Goal: Task Accomplishment & Management: Complete application form

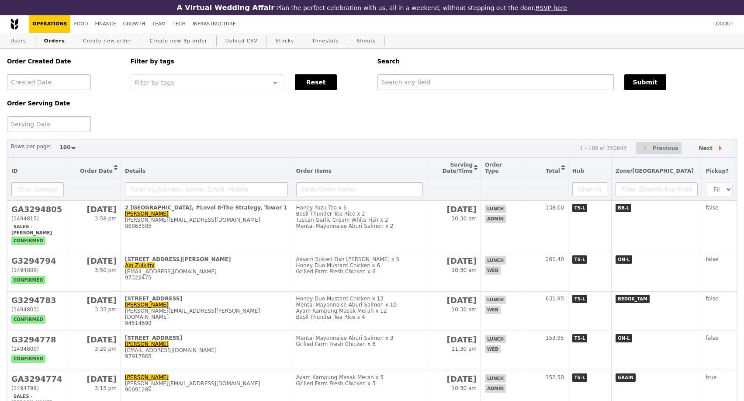
select select "100"
click at [97, 42] on link "Create new order" at bounding box center [108, 41] width 56 height 16
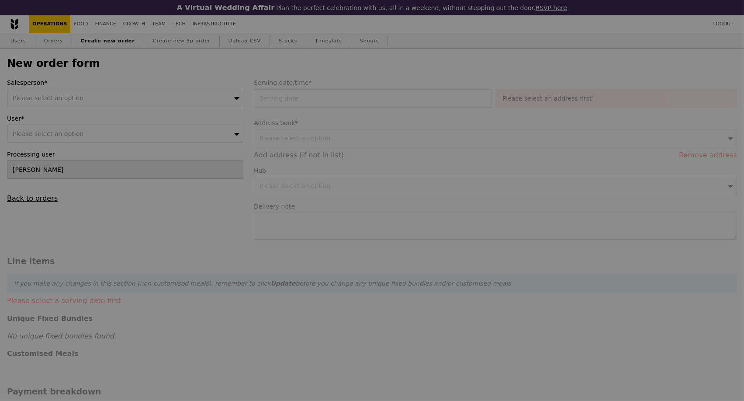
type input "Confirm"
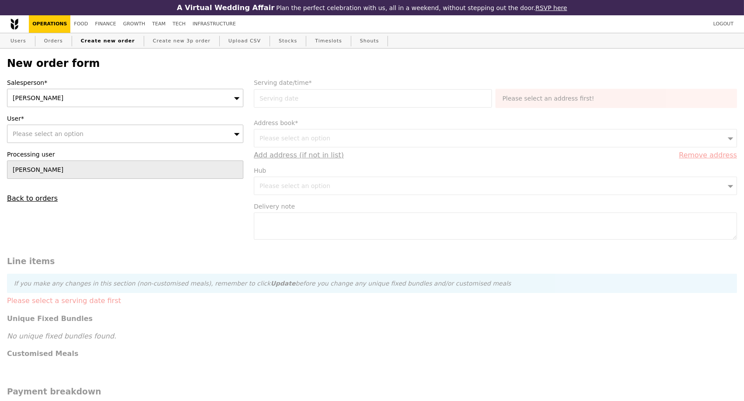
click at [238, 99] on icon at bounding box center [237, 98] width 6 height 7
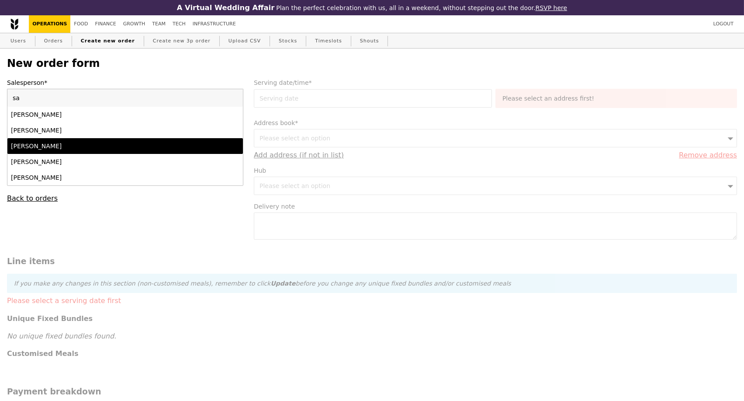
type input "sa"
click at [150, 148] on div "[PERSON_NAME]" at bounding box center [96, 146] width 171 height 9
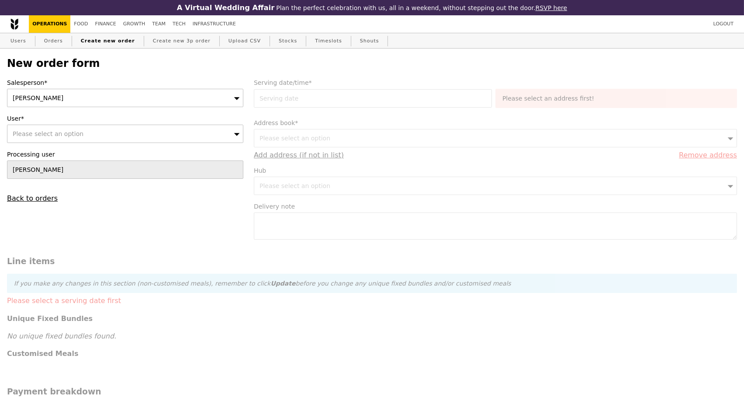
click at [114, 139] on div "Please select an option" at bounding box center [125, 134] width 236 height 18
type input "[EMAIL_ADDRESS][DOMAIN_NAME]"
type input "Confirm"
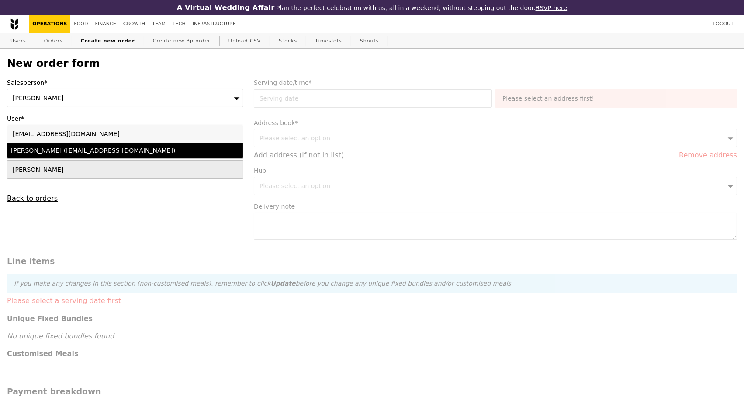
type input "[EMAIL_ADDRESS][DOMAIN_NAME]"
click at [122, 155] on div "[PERSON_NAME] ([EMAIL_ADDRESS][DOMAIN_NAME])" at bounding box center [96, 150] width 171 height 9
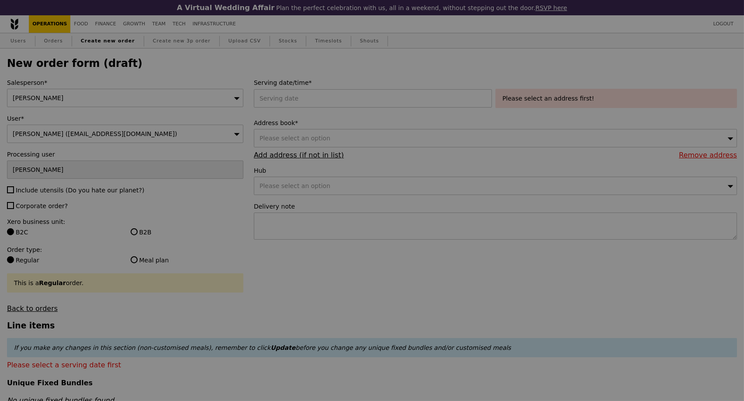
type input "Confirm"
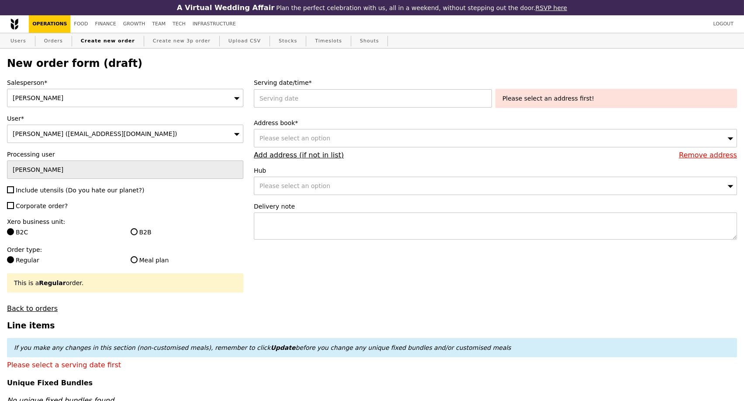
click at [14, 190] on label "Include utensils (Do you hate our planet?)" at bounding box center [125, 190] width 236 height 9
click at [14, 190] on input "Include utensils (Do you hate our planet?)" at bounding box center [10, 189] width 7 height 7
checkbox input "true"
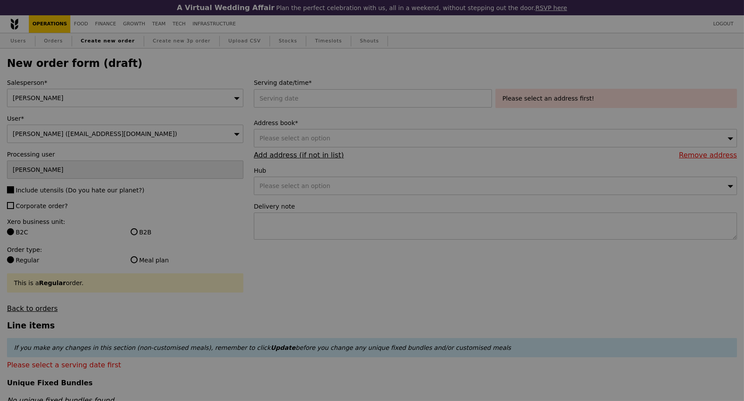
type input "Confirm"
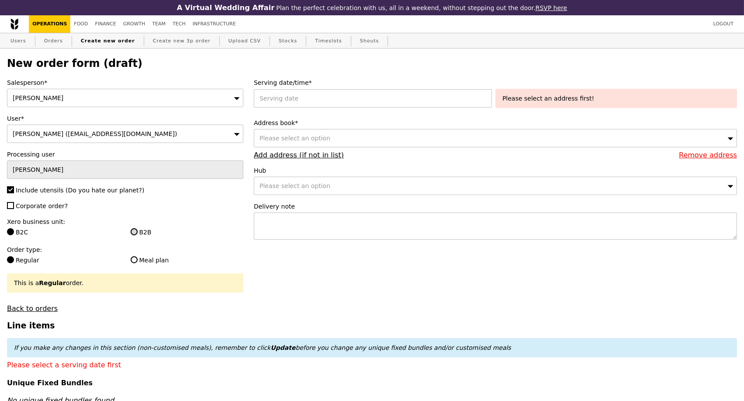
click at [135, 234] on input "B2B" at bounding box center [134, 231] width 7 height 7
radio input "true"
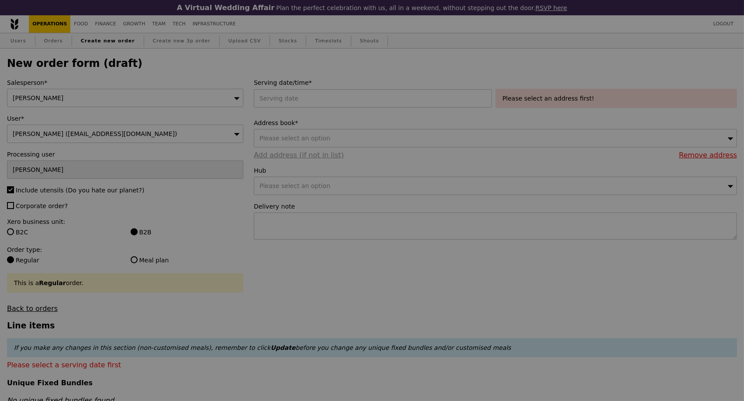
type input "Confirm"
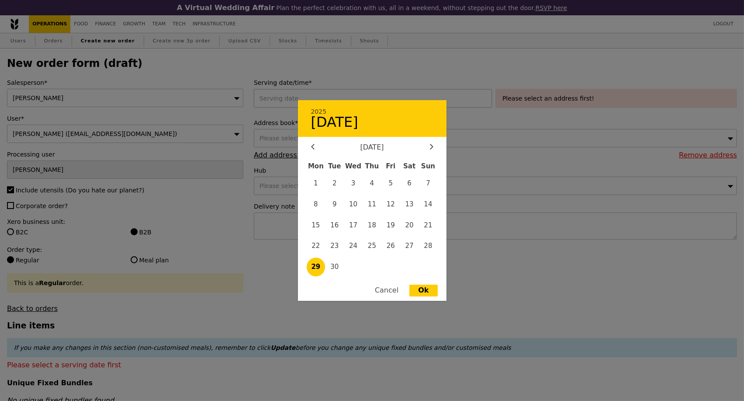
click at [363, 104] on div "2025 September [DATE] Tue Wed Thu Fri Sat Sun 1 2 3 4 5 6 7 8 9 10 11 12 13 14 …" at bounding box center [375, 98] width 242 height 18
click at [430, 149] on icon at bounding box center [431, 147] width 3 height 6
click at [394, 186] on span "3" at bounding box center [390, 183] width 19 height 19
type input "[DATE]"
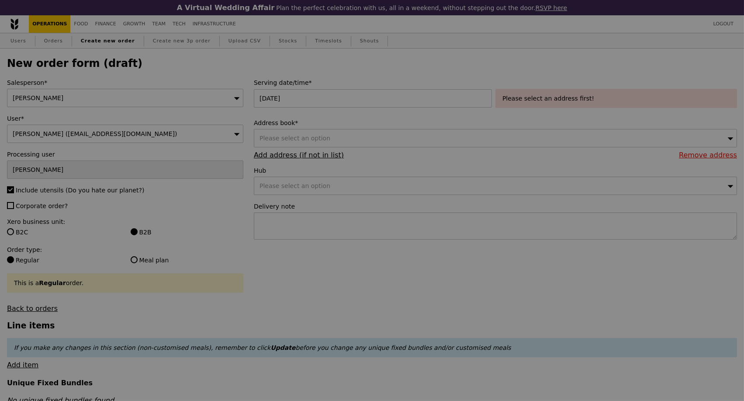
type input "Confirm"
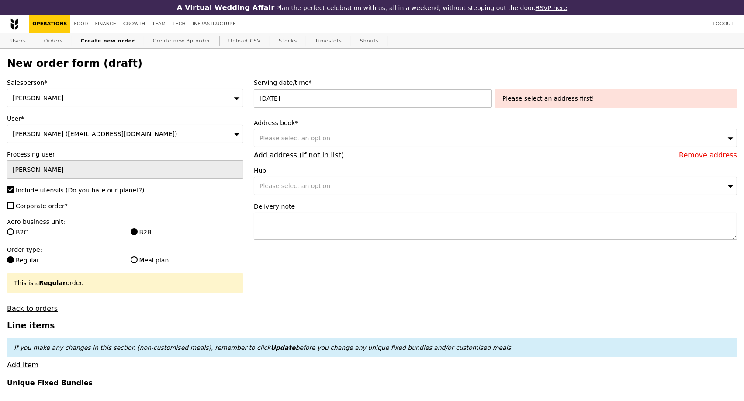
click at [350, 144] on div "Please select an option" at bounding box center [495, 138] width 483 height 18
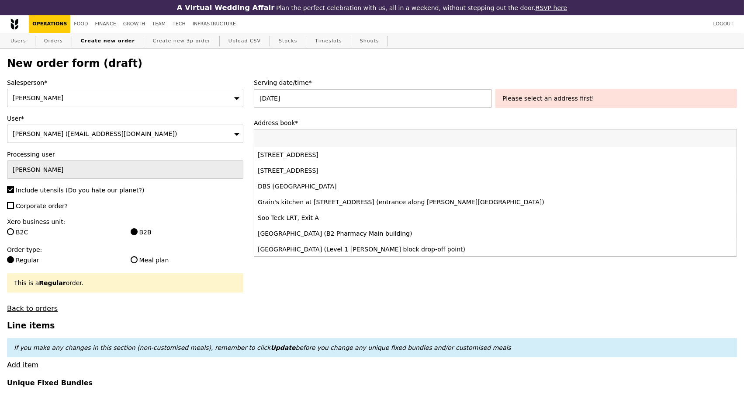
type input "117599"
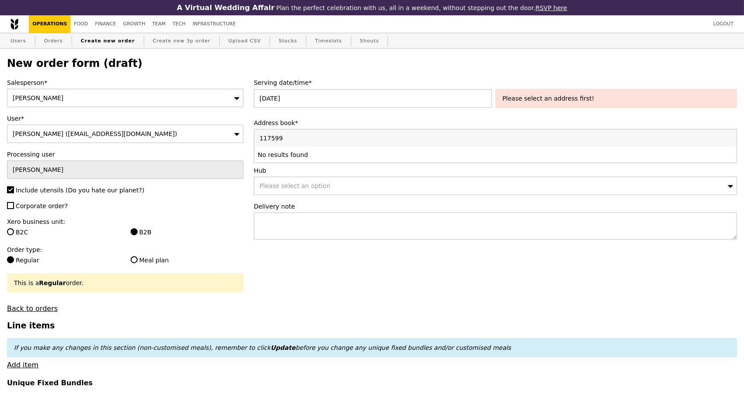
click at [726, 139] on input "117599" at bounding box center [495, 137] width 482 height 17
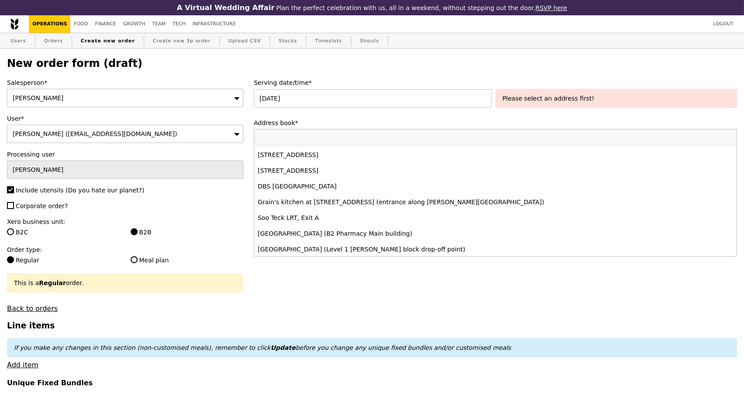
click at [594, 98] on div "Please select an address first!" at bounding box center [616, 98] width 228 height 9
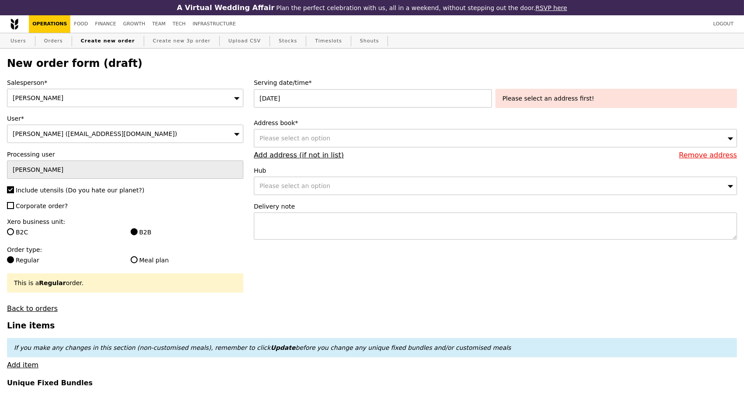
click at [369, 140] on div "Please select an option" at bounding box center [495, 138] width 483 height 18
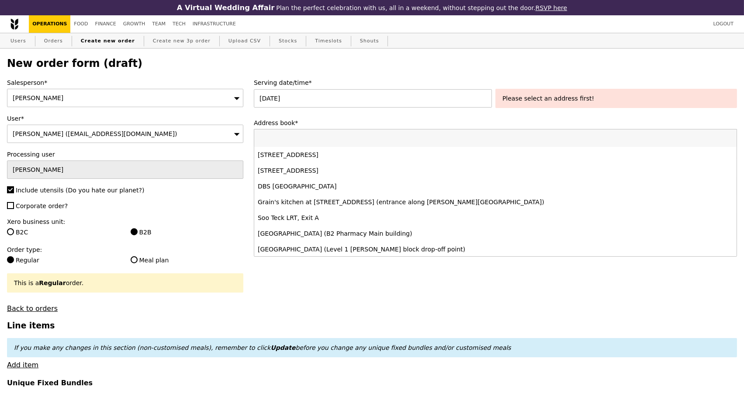
type input "117599"
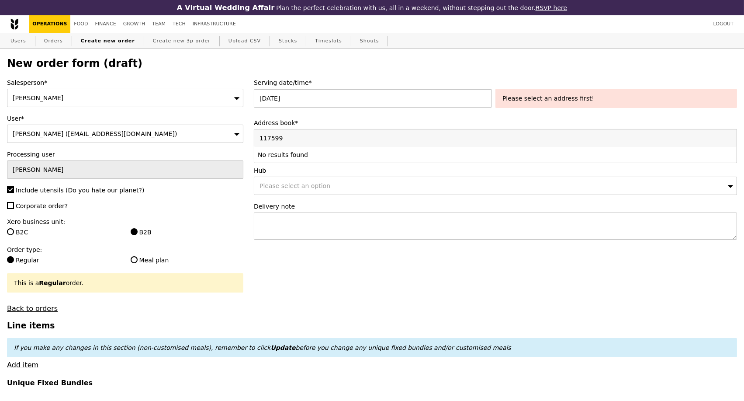
click at [730, 141] on input "117599" at bounding box center [495, 137] width 482 height 17
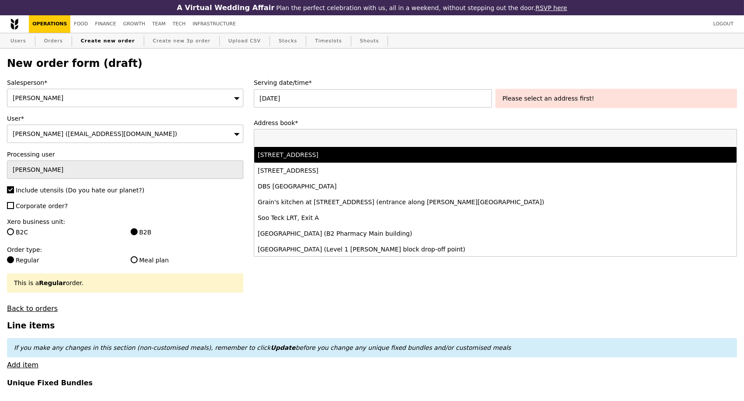
click at [488, 117] on div "Serving date/time* [DATE] Please select an address first! Address book* Please …" at bounding box center [496, 163] width 494 height 170
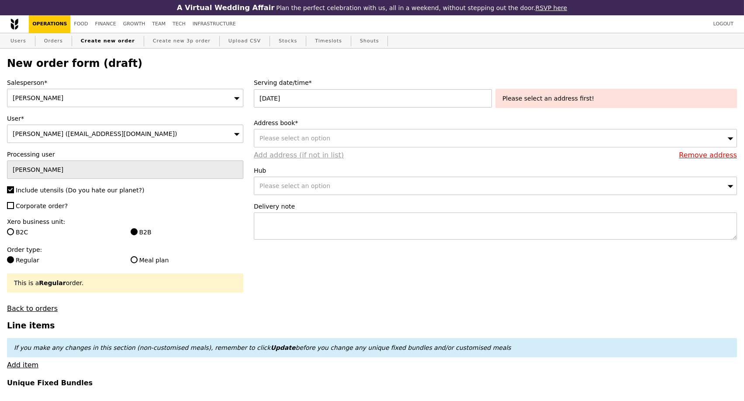
click at [305, 159] on link "Add address (if not in list)" at bounding box center [299, 155] width 90 height 8
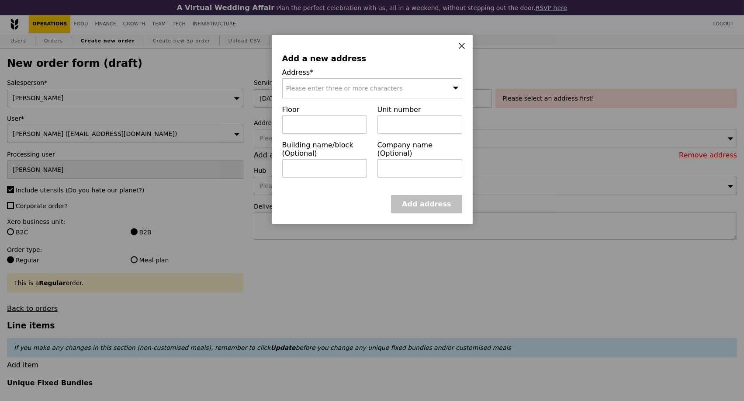
click at [315, 93] on div "Please enter three or more characters" at bounding box center [372, 88] width 180 height 20
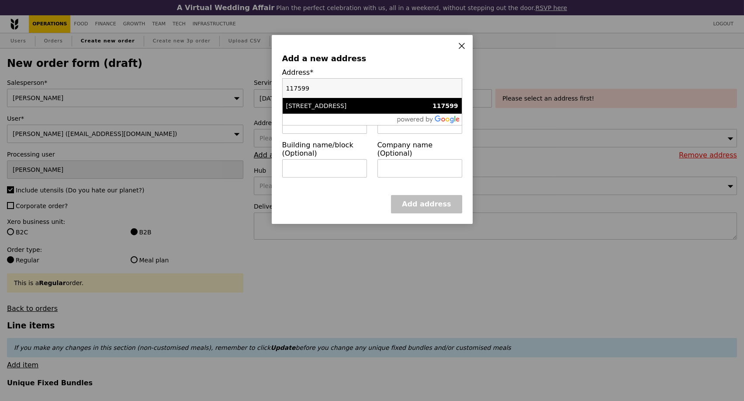
type input "117599"
click at [324, 105] on div "[STREET_ADDRESS]" at bounding box center [350, 105] width 129 height 9
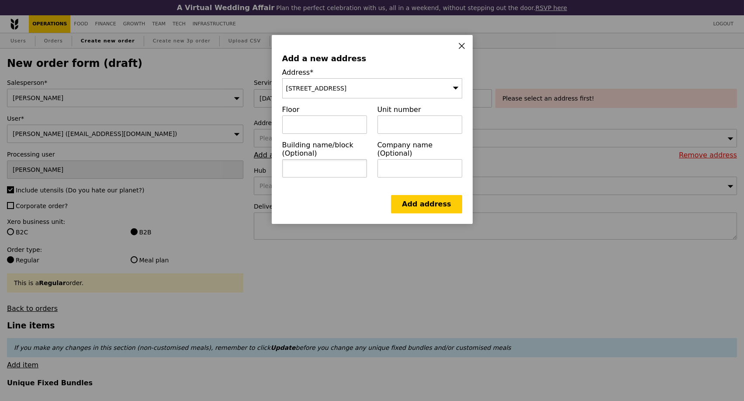
click at [332, 177] on input "text" at bounding box center [324, 168] width 85 height 18
paste input "[GEOGRAPHIC_DATA] Investigational Medicine Unit"
type input "[GEOGRAPHIC_DATA] Investigational Medicine Unit"
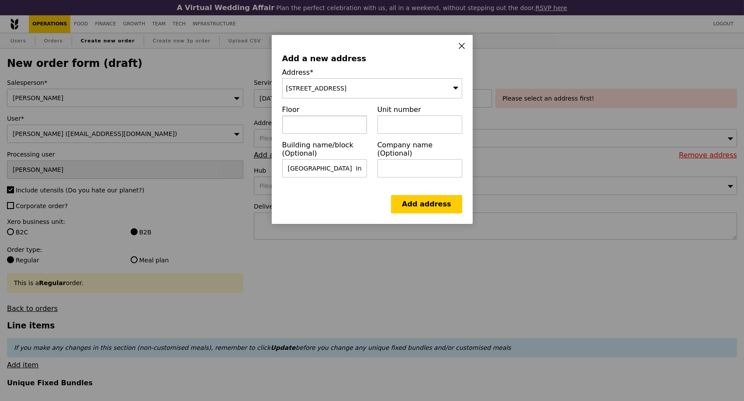
click at [322, 124] on input "text" at bounding box center [324, 124] width 85 height 18
paste input "07-01"
type input "07-01"
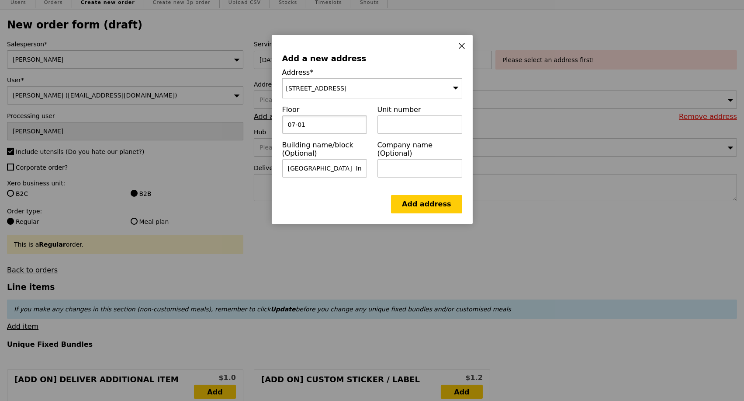
scroll to position [48, 0]
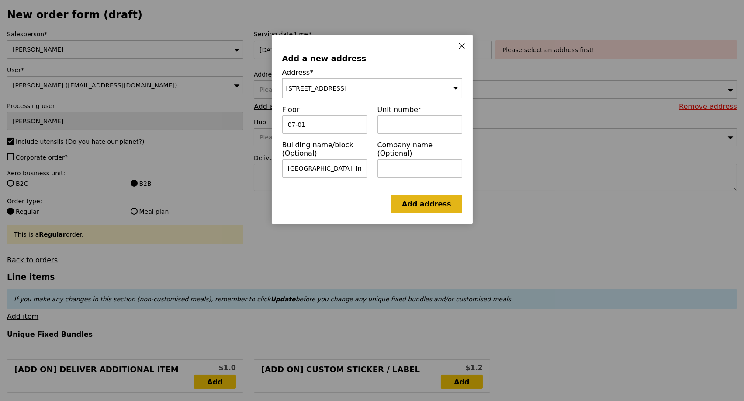
click at [425, 211] on link "Add address" at bounding box center [426, 204] width 71 height 18
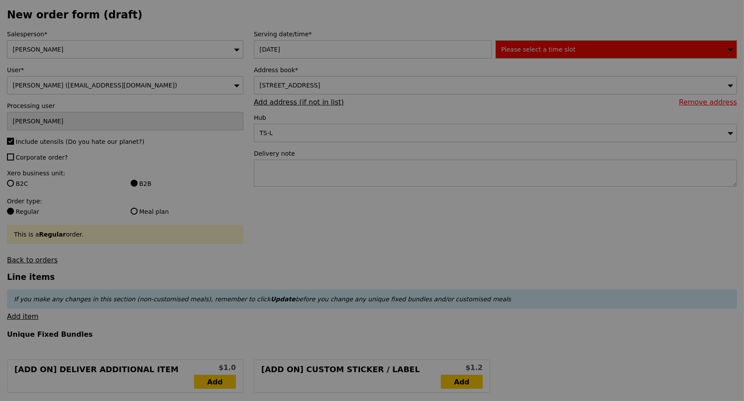
type input "Confirm"
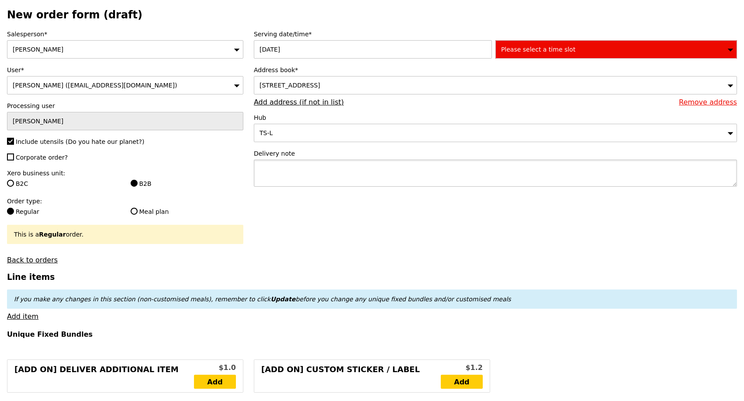
click at [302, 180] on textarea at bounding box center [495, 172] width 483 height 27
paste textarea "[GEOGRAPHIC_DATA] Investigational Medicine Unit [STREET_ADDRESS] Centre for Tra…"
click at [260, 187] on textarea "[GEOGRAPHIC_DATA] Investigational Medicine Unit [STREET_ADDRESS] Centre for Tra…" at bounding box center [495, 172] width 483 height 27
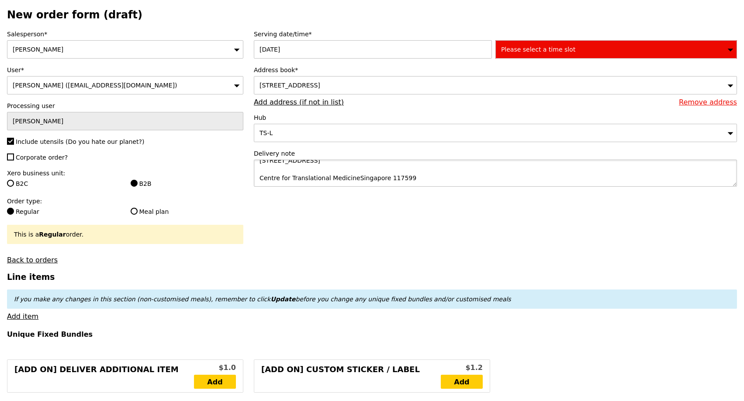
click at [259, 183] on textarea "[GEOGRAPHIC_DATA] Investigational Medicine Unit [STREET_ADDRESS] Centre for Tra…" at bounding box center [495, 172] width 483 height 27
type textarea "[GEOGRAPHIC_DATA] Investigational Medicine Unit [STREET_ADDRESS] for Translatio…"
type input "Confirm"
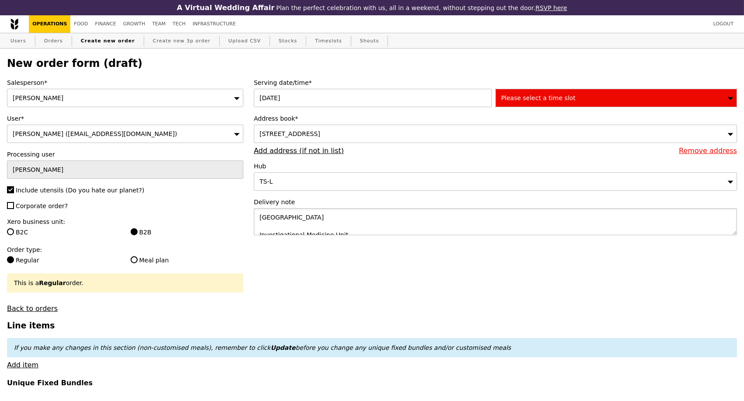
scroll to position [26, 0]
drag, startPoint x: 259, startPoint y: 221, endPoint x: 578, endPoint y: 318, distance: 334.2
paste textarea "Address: [GEOGRAPHIC_DATA] Investigational Medicine Unit [STREET_ADDRESS] Centr…"
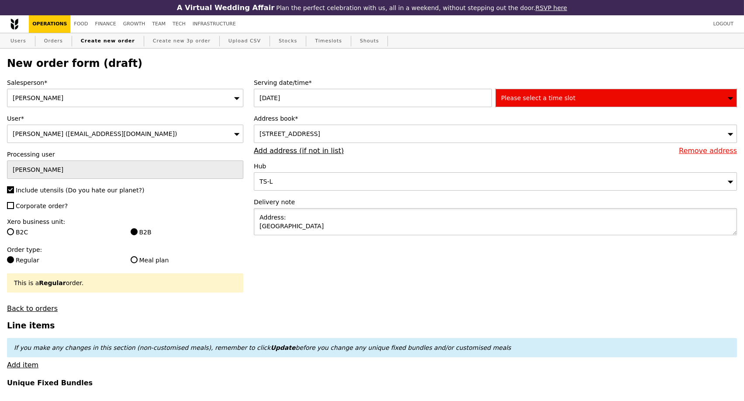
drag, startPoint x: 260, startPoint y: 228, endPoint x: 295, endPoint y: 239, distance: 36.3
click at [260, 228] on textarea "Address: [GEOGRAPHIC_DATA] Investigational Medicine Unit [STREET_ADDRESS] Centr…" at bounding box center [495, 221] width 483 height 27
click at [262, 232] on textarea "Address: [GEOGRAPHIC_DATA] Investigational Medicine Unit [STREET_ADDRESS] Centr…" at bounding box center [495, 221] width 483 height 27
click at [259, 231] on textarea "Address: [GEOGRAPHIC_DATA] Investigational Medicine Unit [STREET_ADDRESS] Centr…" at bounding box center [495, 221] width 483 height 27
click at [269, 229] on textarea "Address: [GEOGRAPHIC_DATA] Investigational Medicine Unit [STREET_ADDRESS] Centr…" at bounding box center [495, 221] width 483 height 27
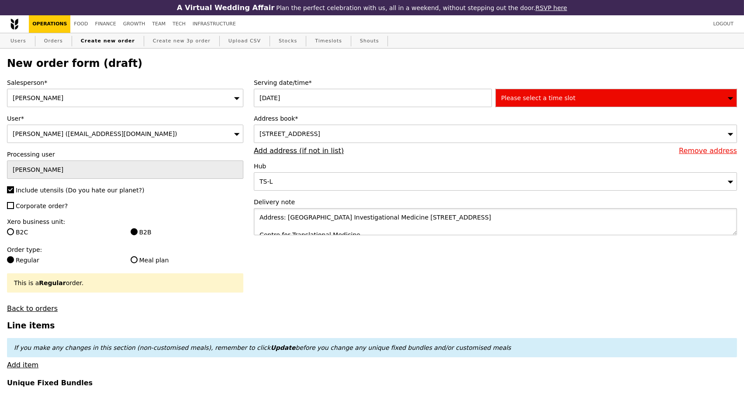
click at [260, 228] on textarea "Address: [GEOGRAPHIC_DATA] Investigational Medicine [STREET_ADDRESS] Centre for…" at bounding box center [495, 221] width 483 height 27
click at [273, 231] on textarea "Address: [GEOGRAPHIC_DATA] Investigational Medicine [STREET_ADDRESS] Centre for…" at bounding box center [495, 221] width 483 height 27
click at [260, 228] on textarea "Address: [GEOGRAPHIC_DATA] Investigational Medicine [STREET_ADDRESS] Centre for…" at bounding box center [495, 221] width 483 height 27
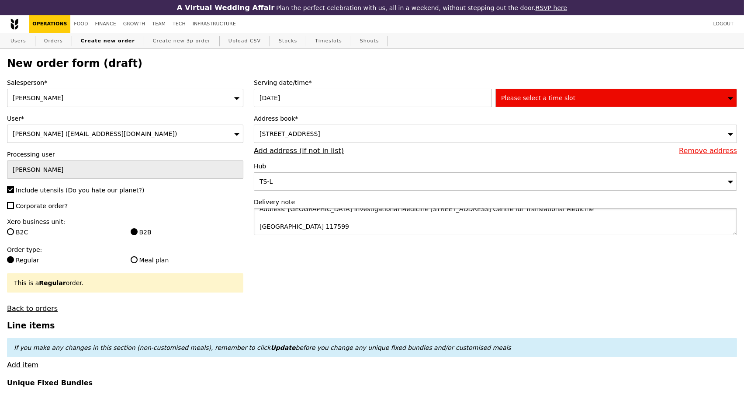
click at [260, 228] on textarea "Address: [GEOGRAPHIC_DATA] Investigational Medicine [STREET_ADDRESS] Centre for…" at bounding box center [495, 221] width 483 height 27
type textarea "Address: [GEOGRAPHIC_DATA] Investigational Medicine [STREET_ADDRESS]"
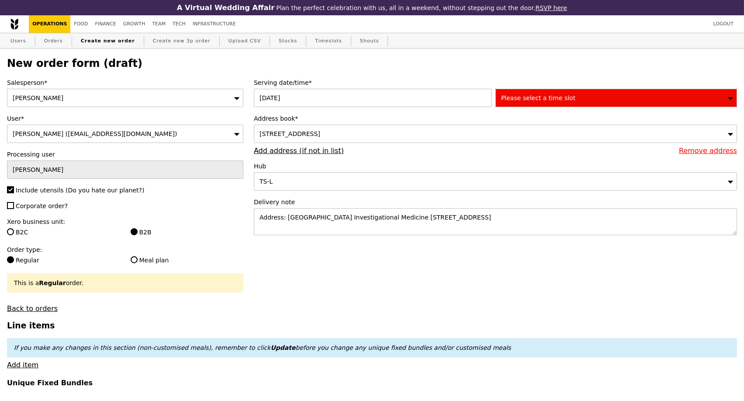
click at [588, 101] on div "Please select a time slot" at bounding box center [616, 98] width 242 height 18
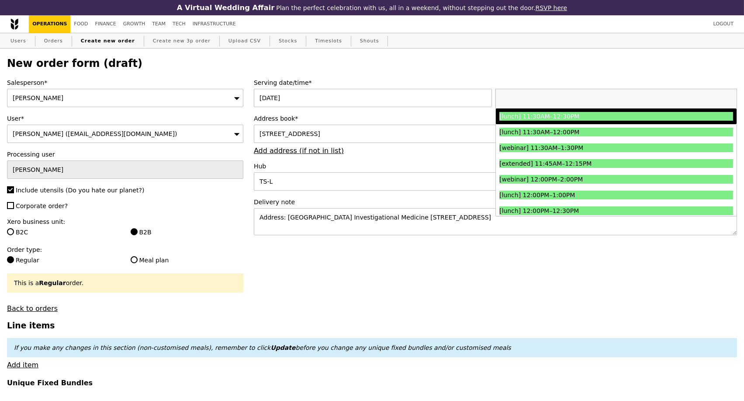
scroll to position [388, 0]
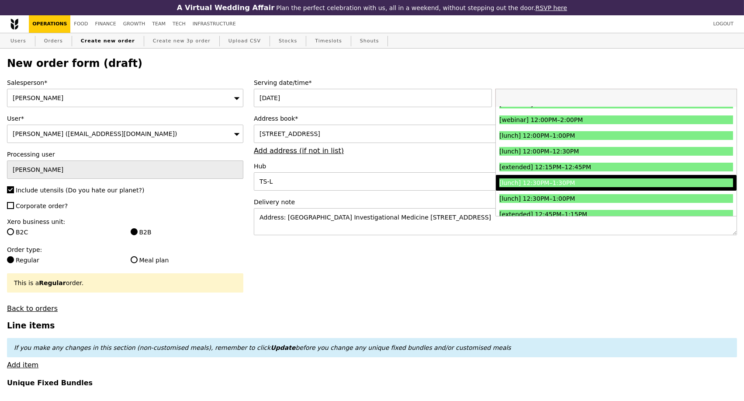
click at [573, 187] on div "[lunch] 12:30PM–1:30PM" at bounding box center [586, 182] width 175 height 9
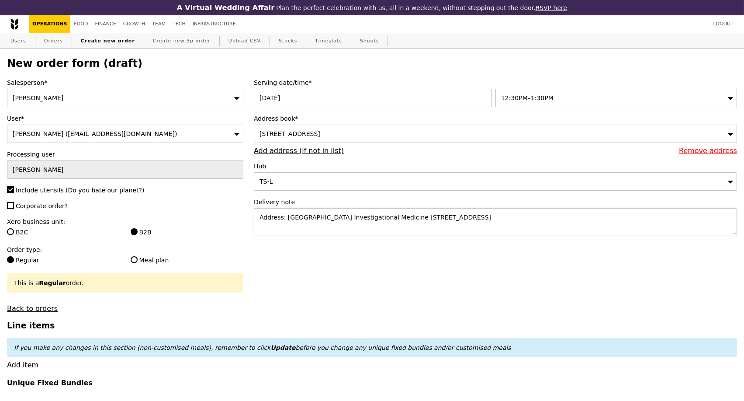
type input "Confirm"
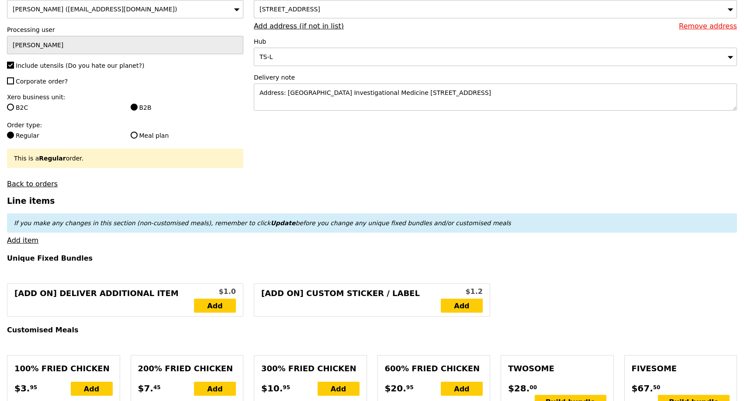
scroll to position [145, 0]
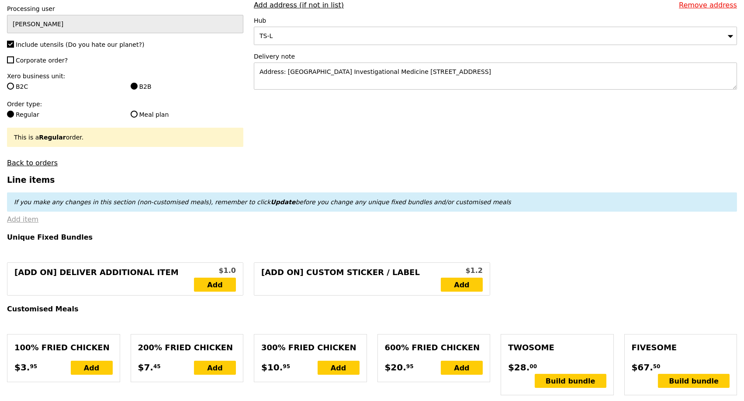
click at [35, 223] on link "Add item" at bounding box center [22, 219] width 31 height 8
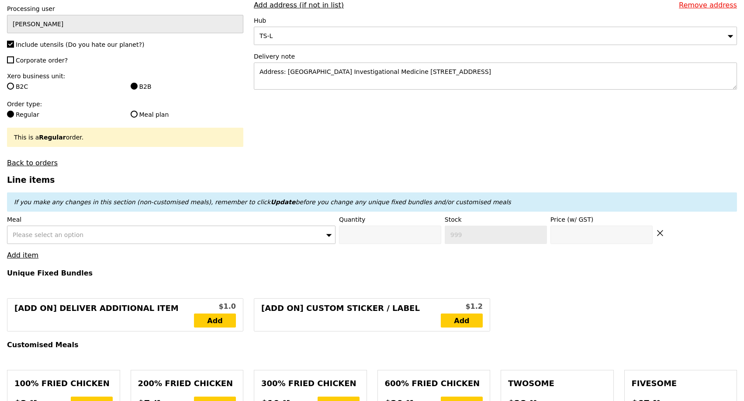
click at [71, 235] on div "Please select an option" at bounding box center [171, 234] width 329 height 18
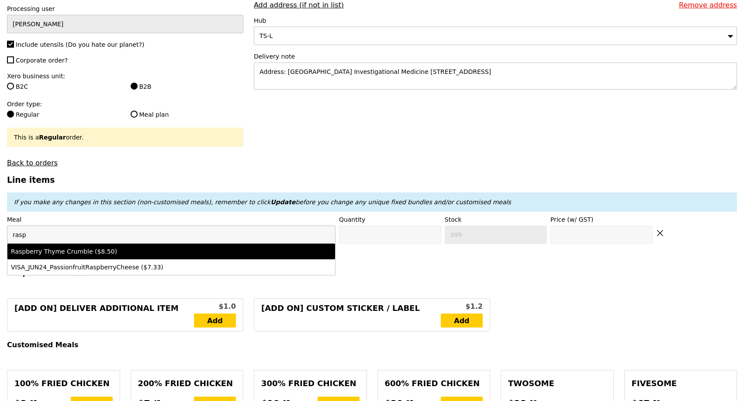
type input "rasp"
click at [77, 256] on div "Raspberry Thyme Crumble ($8.50)" at bounding box center [131, 251] width 240 height 9
type input "Confirm anyway"
type input "0"
type input "497"
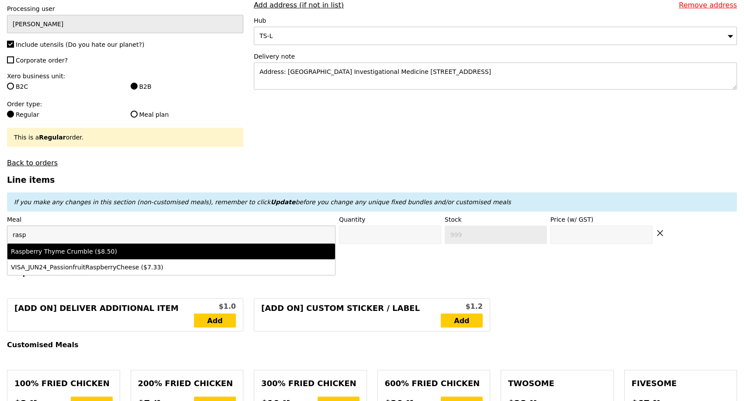
type input "8.5"
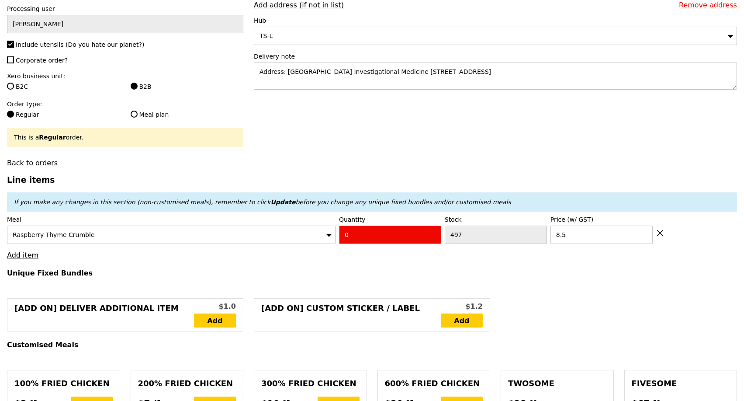
click at [362, 242] on input "0" at bounding box center [390, 234] width 102 height 18
type input "Confirm"
type input "5"
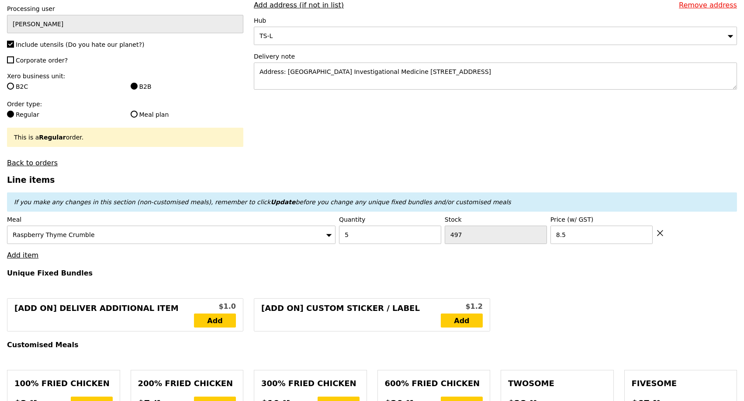
type input "Loading..."
type input "42.50"
type input "11.79"
type input "12.85"
type input "55.35"
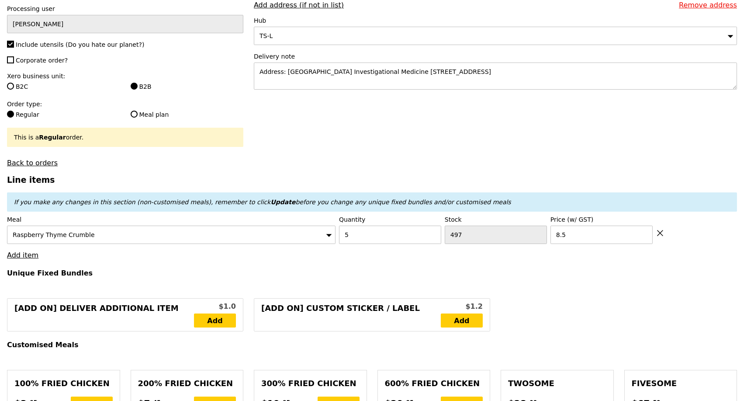
type input "Confirm"
drag, startPoint x: 19, startPoint y: 262, endPoint x: 61, endPoint y: 252, distance: 43.2
click at [19, 259] on link "Add item" at bounding box center [22, 255] width 31 height 8
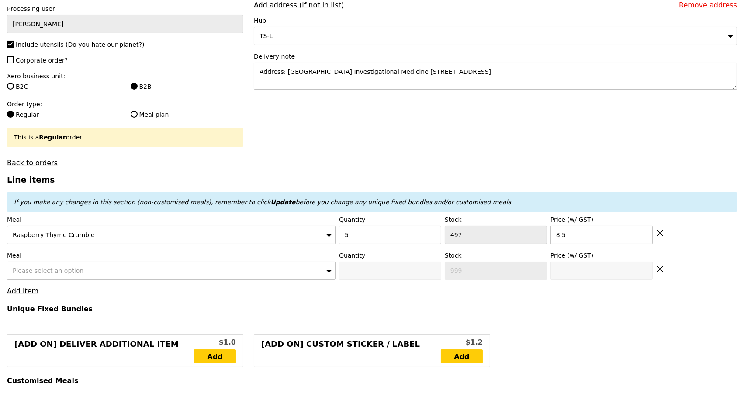
click at [52, 274] on span "Please select an option" at bounding box center [48, 270] width 71 height 7
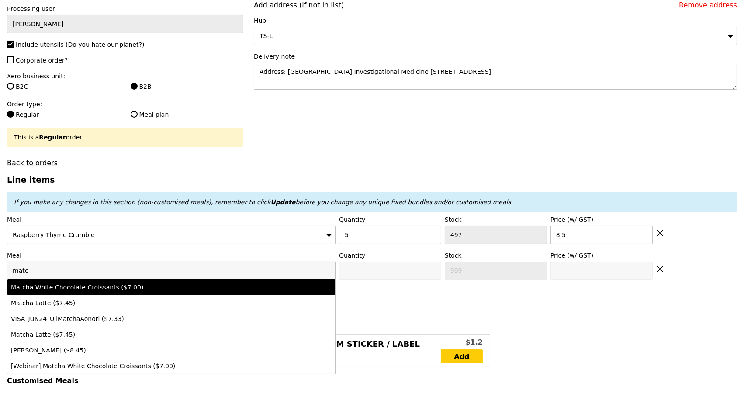
type input "matc"
click at [80, 291] on div "Matcha White Chocolate Croissants ($7.00)" at bounding box center [131, 287] width 240 height 9
type input "Confirm anyway"
type input "0"
type input "499"
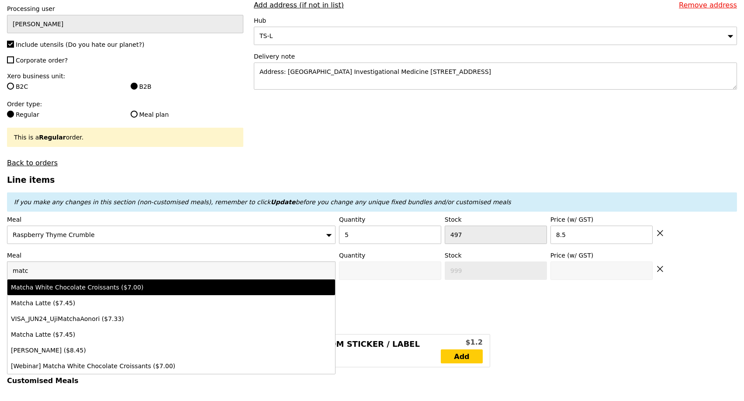
type input "7.0"
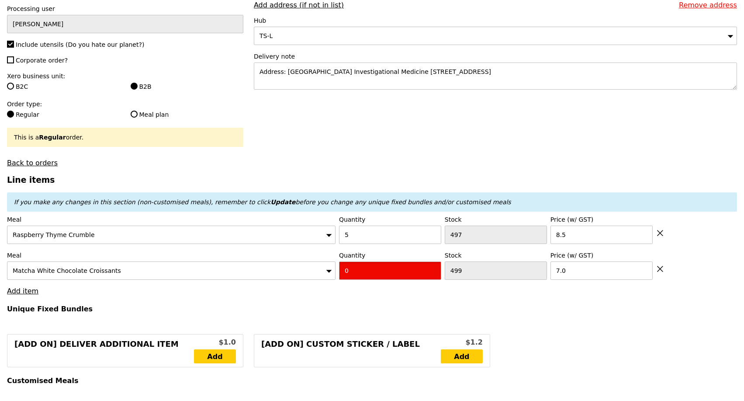
click at [364, 277] on input "0" at bounding box center [390, 270] width 102 height 18
type input "Confirm"
type input "5"
type input "Loading..."
type input "77.50"
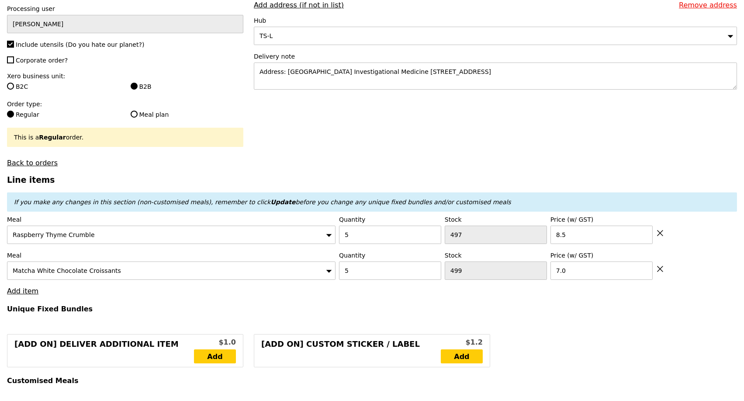
type input "8.58"
type input "9.35"
type input "86.85"
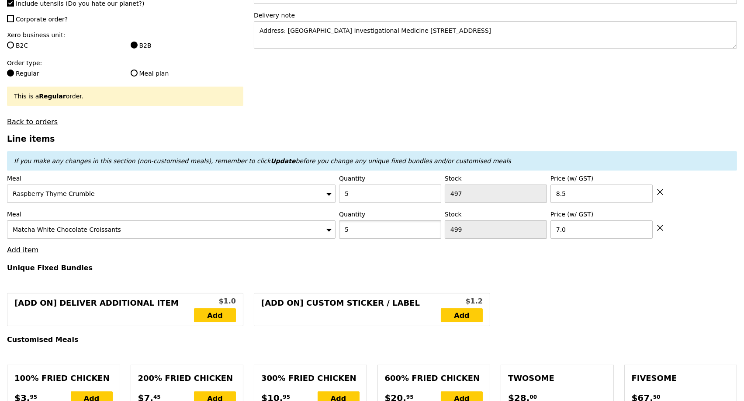
scroll to position [242, 0]
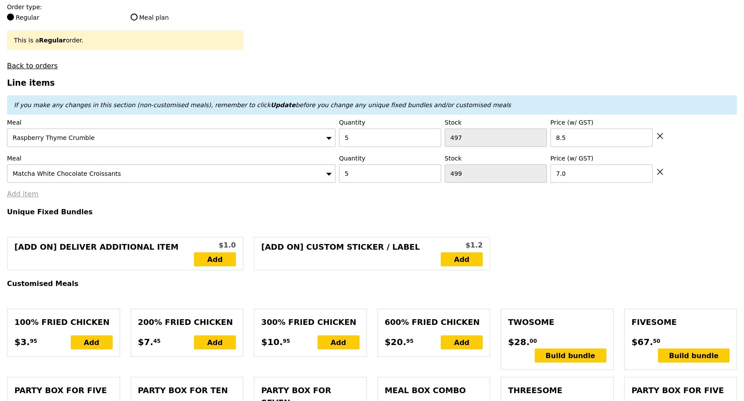
click at [26, 198] on link "Add item" at bounding box center [22, 194] width 31 height 8
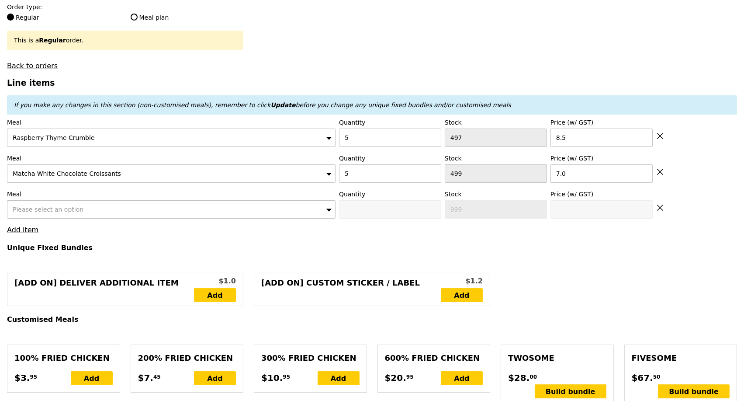
click at [63, 211] on span "Please select an option" at bounding box center [48, 209] width 71 height 7
type input "Loading..."
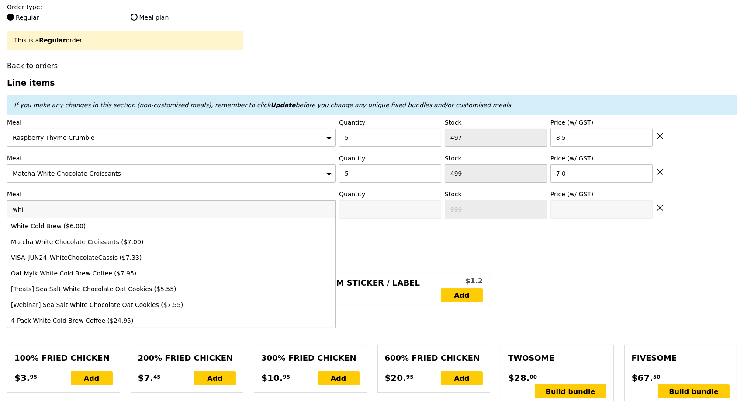
type input "whit"
type input "Confirm"
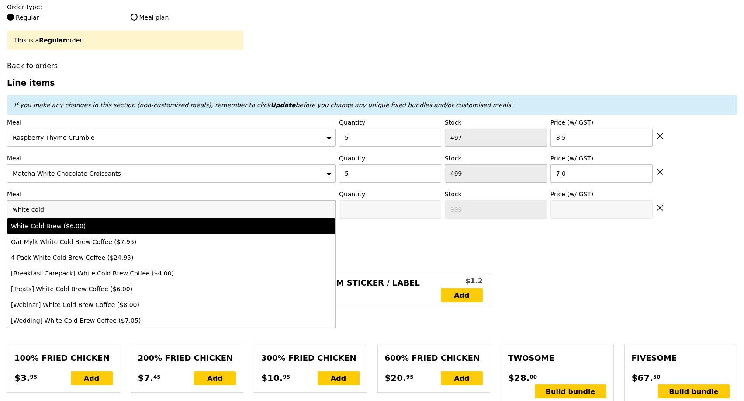
type input "white cold"
click at [72, 230] on div "White Cold Brew ($6.00)" at bounding box center [131, 225] width 240 height 9
type input "Confirm anyway"
type input "0"
type input "500"
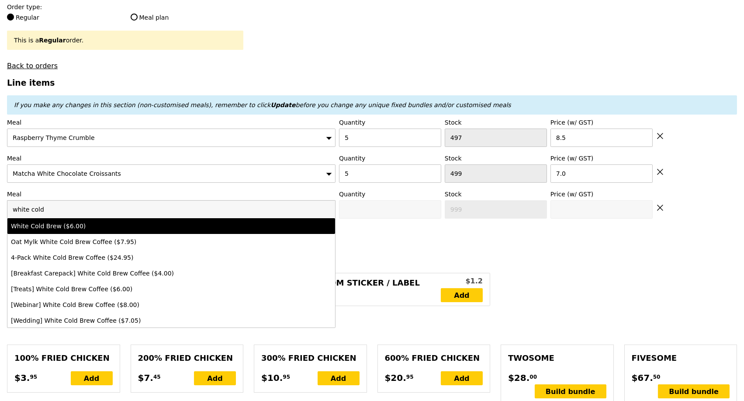
type input "6.0"
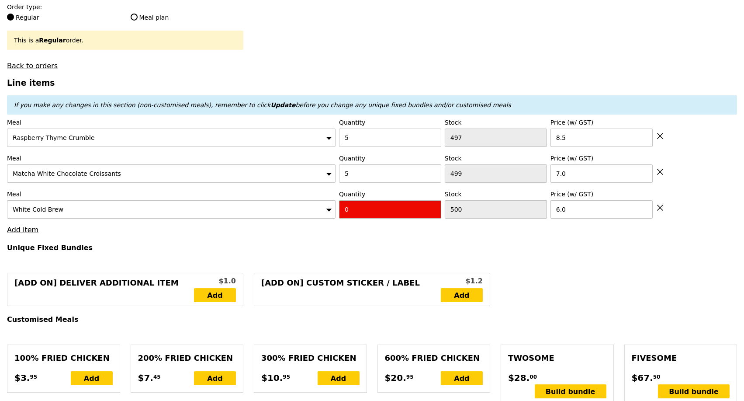
click at [376, 211] on input "0" at bounding box center [390, 209] width 102 height 18
type input "Confirm"
type input "3"
type input "Loading..."
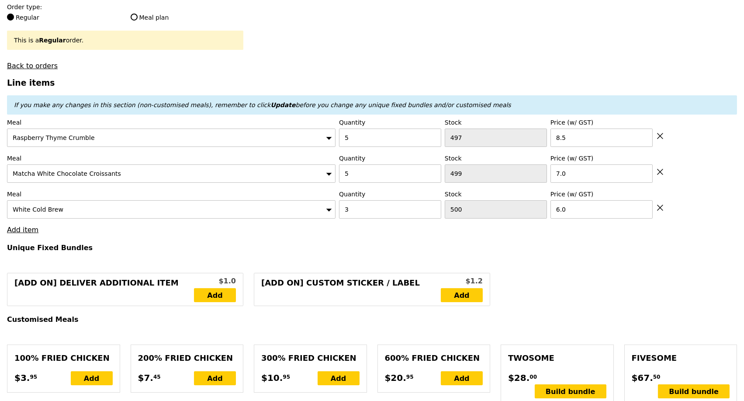
type input "95.50"
type input "6.93"
type input "7.55"
type input "103.05"
type input "Confirm"
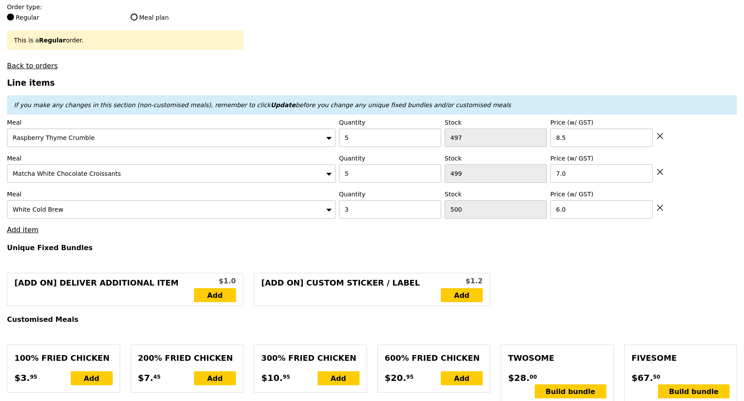
scroll to position [291, 0]
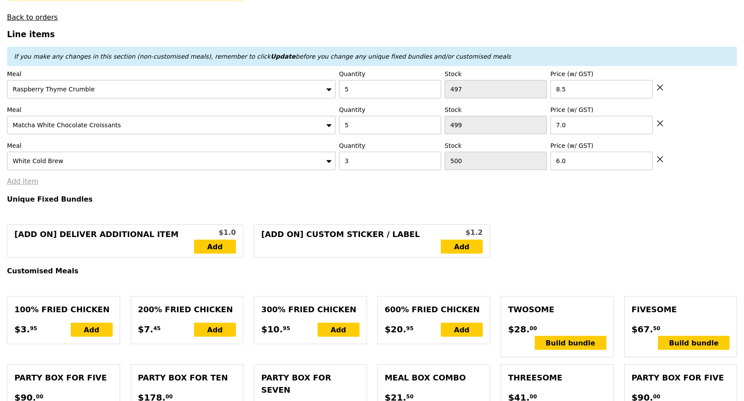
click at [20, 185] on link "Add item" at bounding box center [22, 181] width 31 height 8
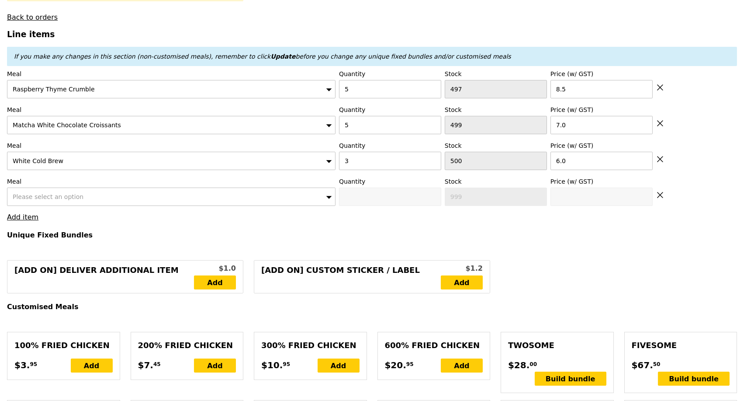
click at [48, 195] on div "Please select an option" at bounding box center [171, 196] width 329 height 18
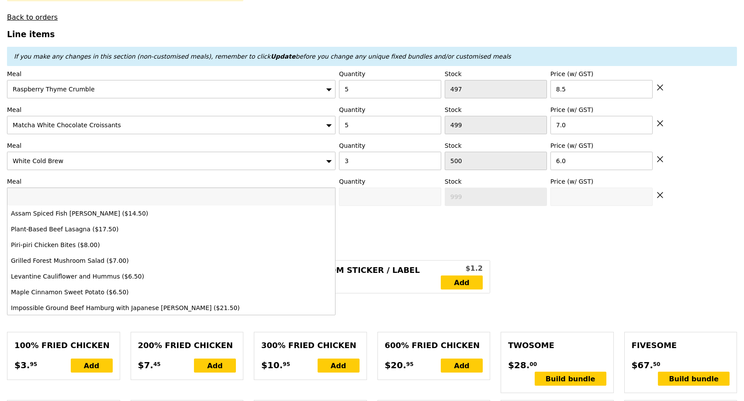
click at [48, 197] on input "search" at bounding box center [171, 196] width 328 height 17
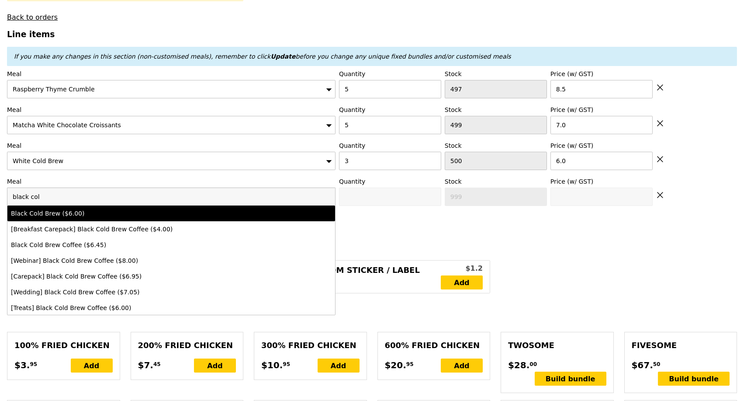
type input "black col"
click at [56, 218] on div "Black Cold Brew ($6.00)" at bounding box center [131, 213] width 240 height 9
type input "Confirm anyway"
type input "0"
type input "500"
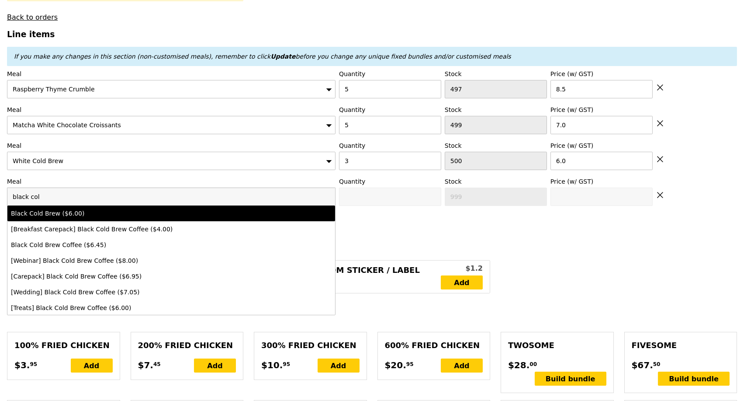
type input "6.0"
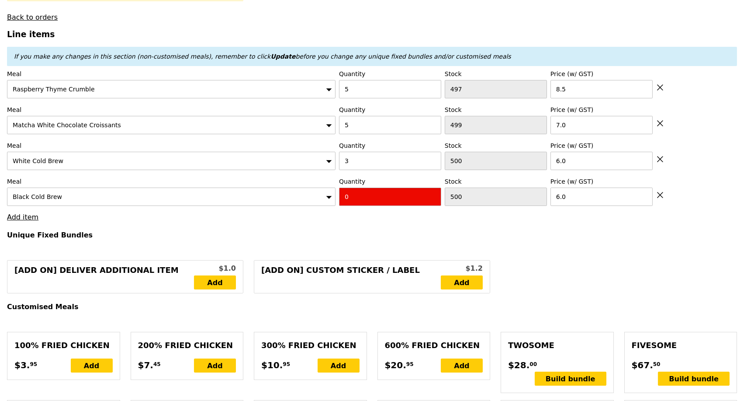
click at [388, 197] on input "0" at bounding box center [390, 196] width 102 height 18
type input "Confirm"
type input "4"
type input "Loading..."
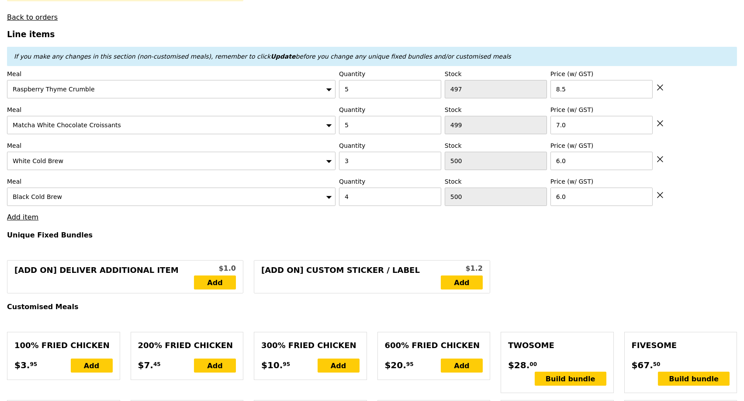
type input "119.50"
type input "4.72"
type input "5.15"
type input "124.65"
type input "Confirm"
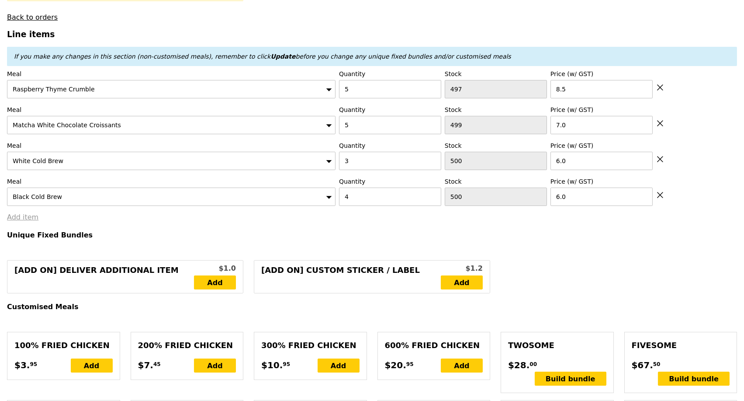
click at [27, 221] on link "Add item" at bounding box center [22, 217] width 31 height 8
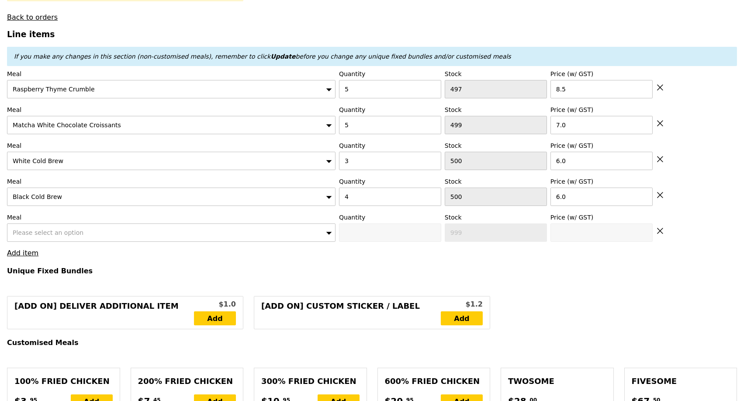
click at [65, 236] on span "Please select an option" at bounding box center [48, 232] width 71 height 7
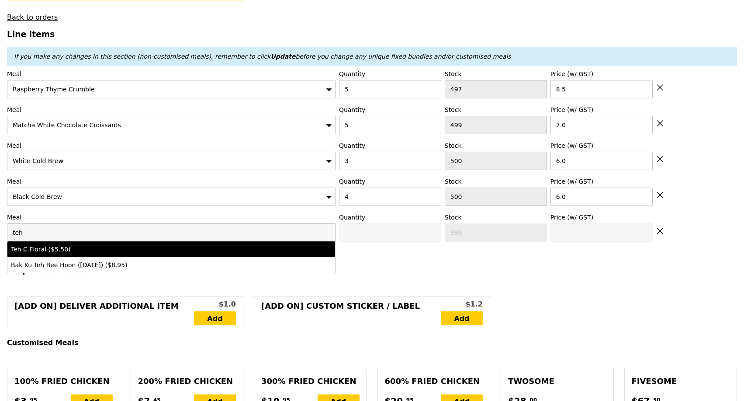
type input "teh"
click at [66, 252] on div "Teh C Floral ($5.50)" at bounding box center [131, 249] width 240 height 9
type input "Confirm anyway"
type input "0"
type input "500"
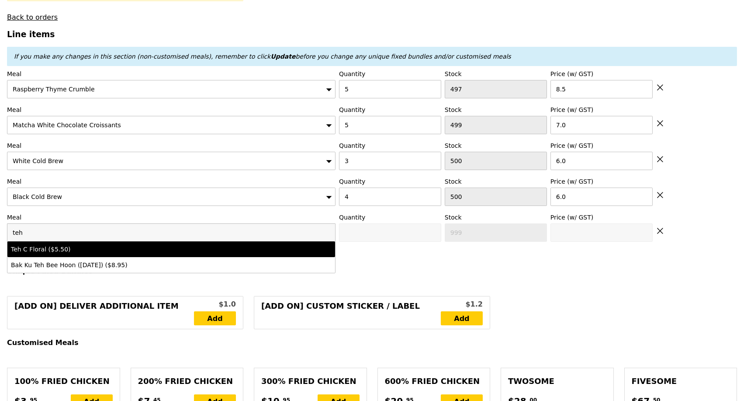
type input "5.5"
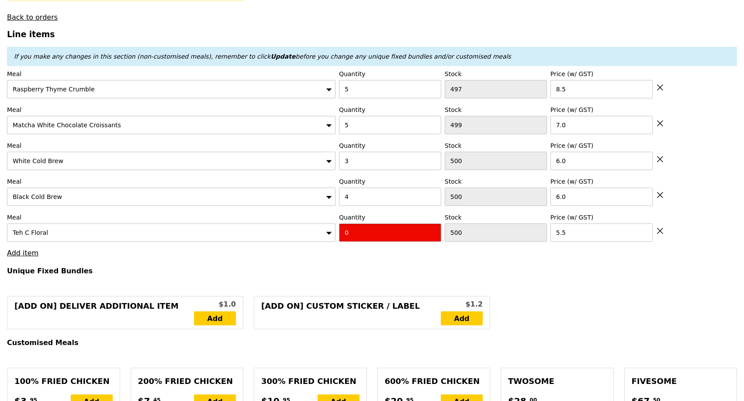
click at [377, 242] on input "0" at bounding box center [390, 232] width 102 height 18
type input "Confirm"
type input "3"
type input "Loading..."
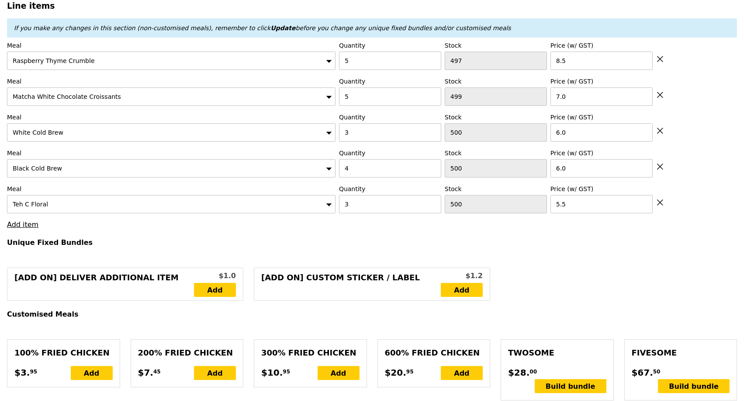
type input "136.00"
type input "3.62"
type input "3.95"
type input "139.95"
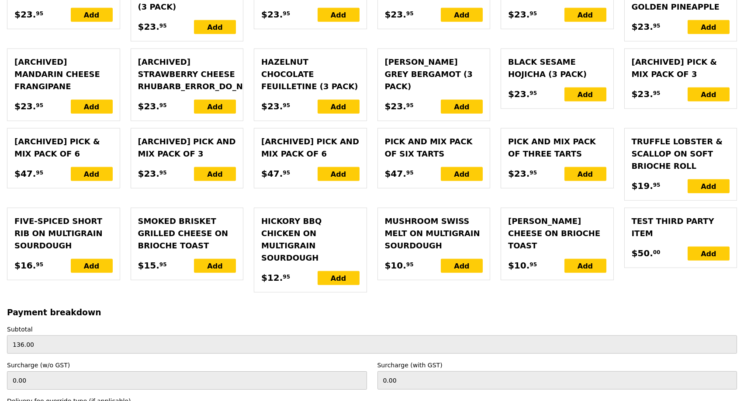
scroll to position [2127, 0]
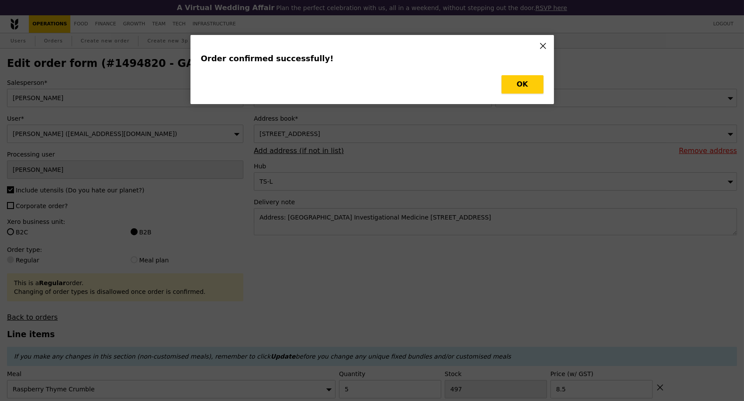
click at [524, 88] on button "OK" at bounding box center [523, 84] width 42 height 18
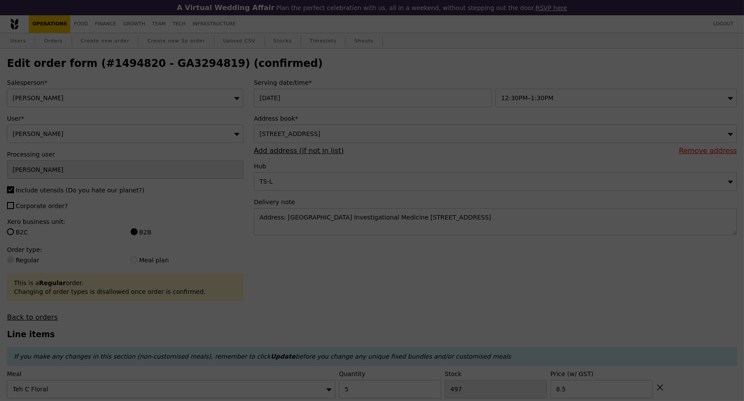
type input "Loading..."
type input "3"
type input "500"
type input "5.50"
type input "4"
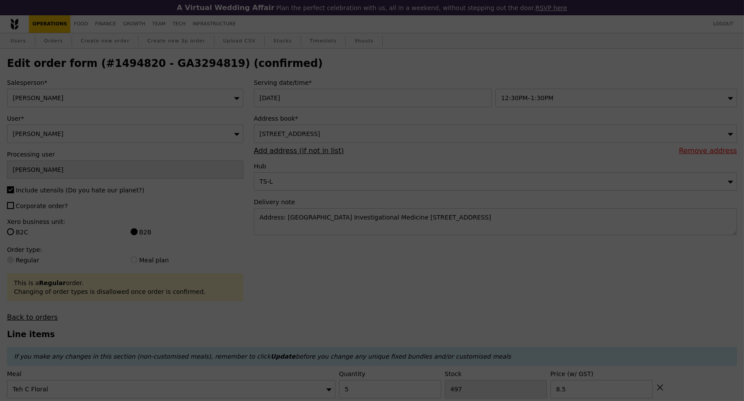
type input "500"
type input "6.00"
type input "5"
type input "499"
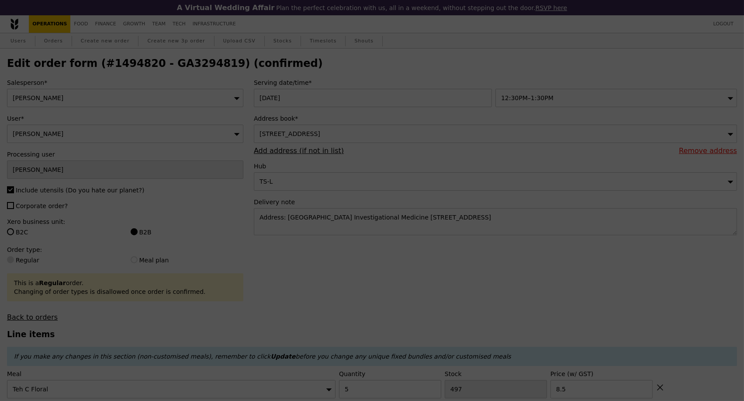
type input "7.00"
type input "5"
type input "497"
type input "8.50"
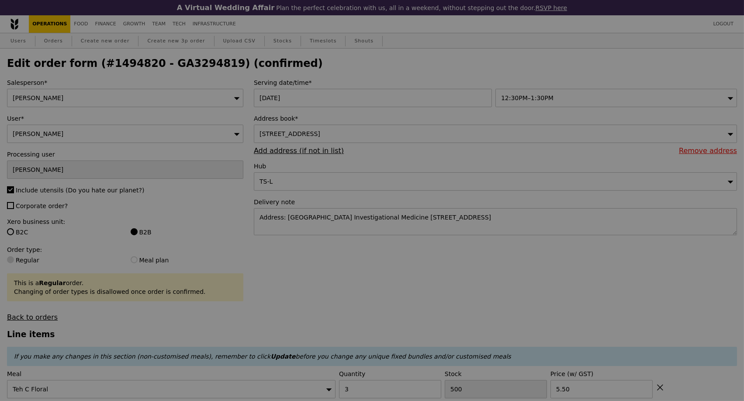
type input "497"
type input "496"
type input "497"
type input "494"
type input "492"
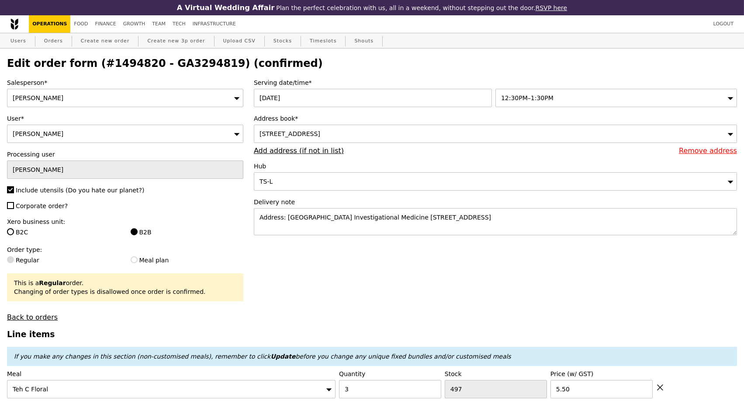
type input "Update"
click at [176, 66] on h2 "Edit order form (#1494820 - GA3294819) (confirmed)" at bounding box center [372, 63] width 730 height 12
copy h2 "GA3294819"
click at [53, 41] on link "Orders" at bounding box center [54, 41] width 26 height 16
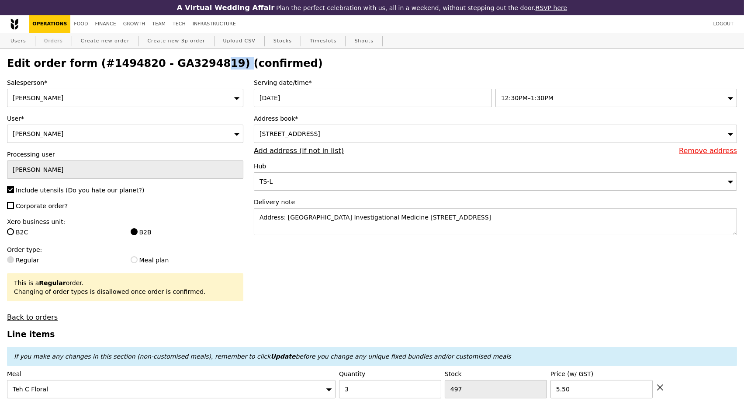
select select "100"
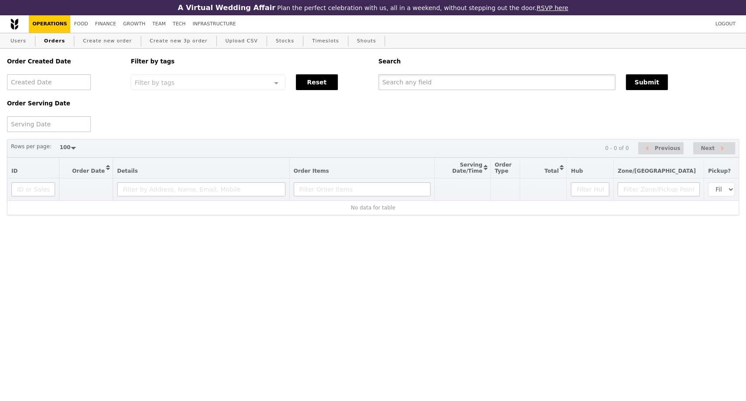
click at [452, 83] on input "text" at bounding box center [496, 82] width 237 height 16
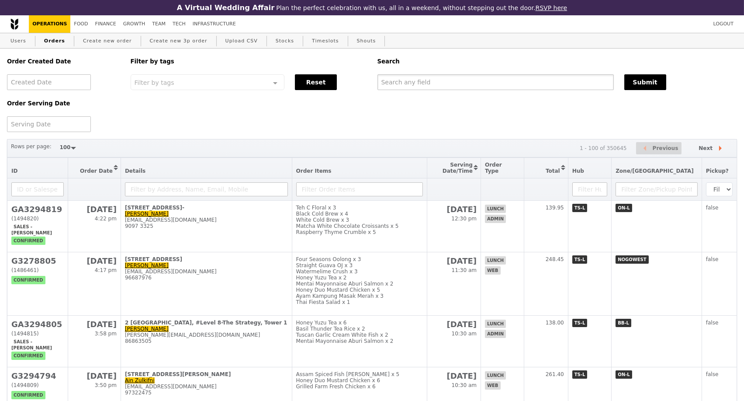
paste input "GA3294819"
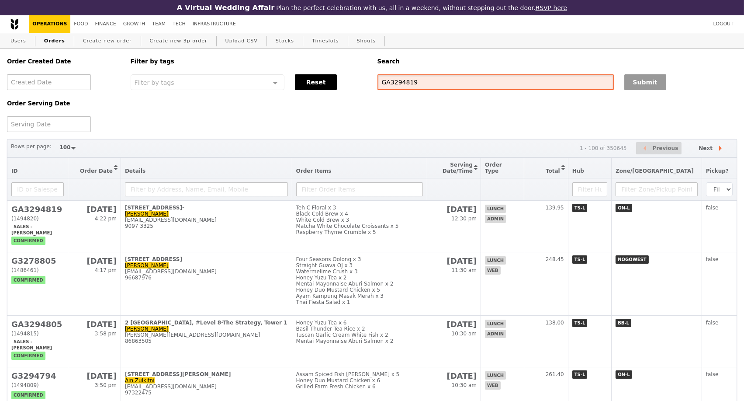
type input "GA3294819"
click at [627, 84] on button "Submit" at bounding box center [645, 82] width 42 height 16
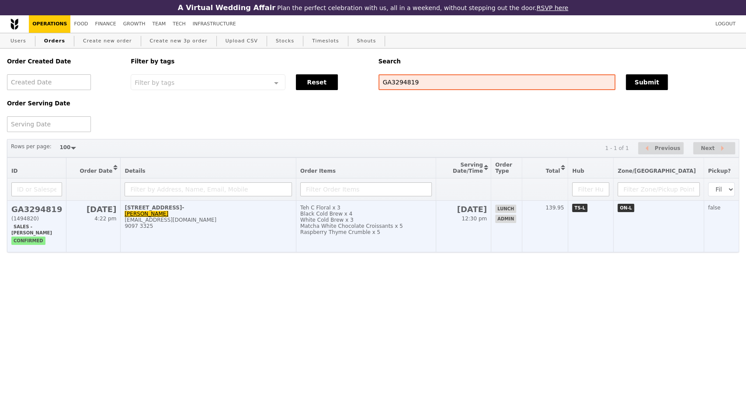
click at [216, 229] on div "9097 3325" at bounding box center [208, 226] width 167 height 6
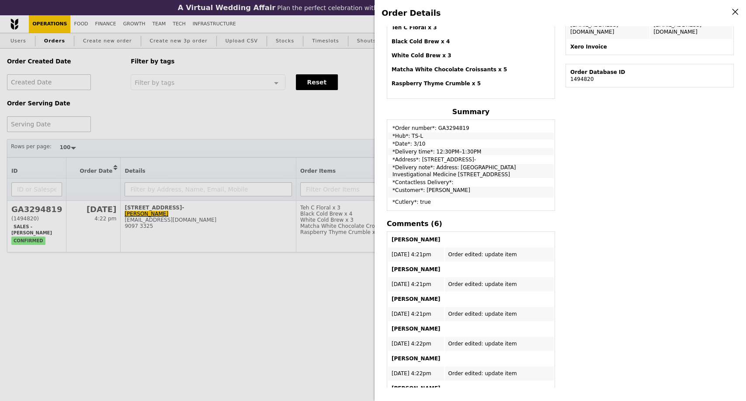
scroll to position [212, 0]
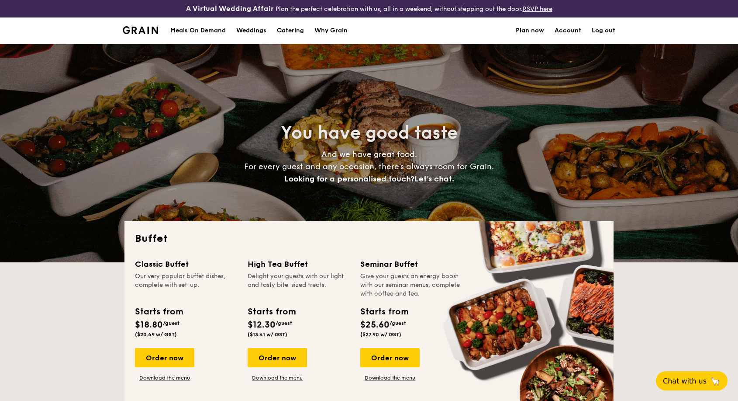
select select
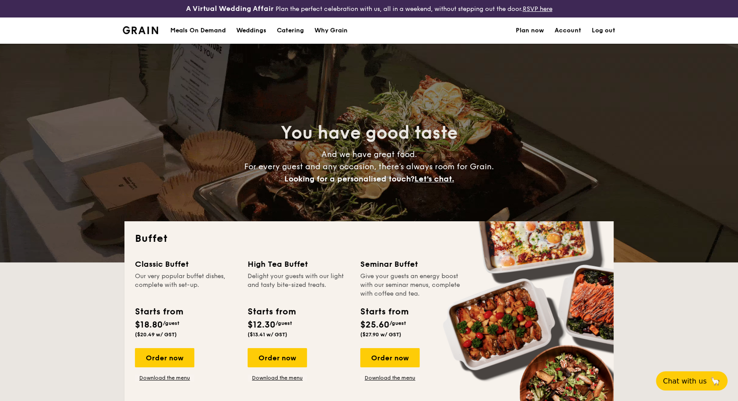
click at [205, 31] on div "Meals On Demand" at bounding box center [197, 30] width 55 height 26
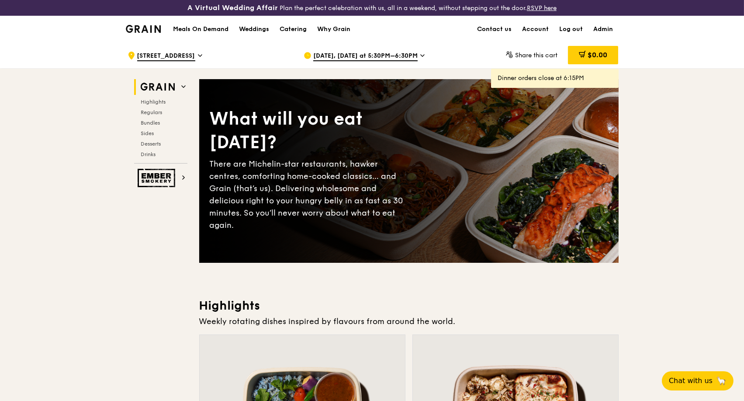
click at [214, 29] on h1 "Meals On Demand" at bounding box center [200, 29] width 55 height 9
click at [194, 28] on h1 "Meals On Demand" at bounding box center [200, 29] width 55 height 9
click at [415, 54] on div "Sep 29, Today at 5:30PM–6:30PM" at bounding box center [385, 55] width 162 height 26
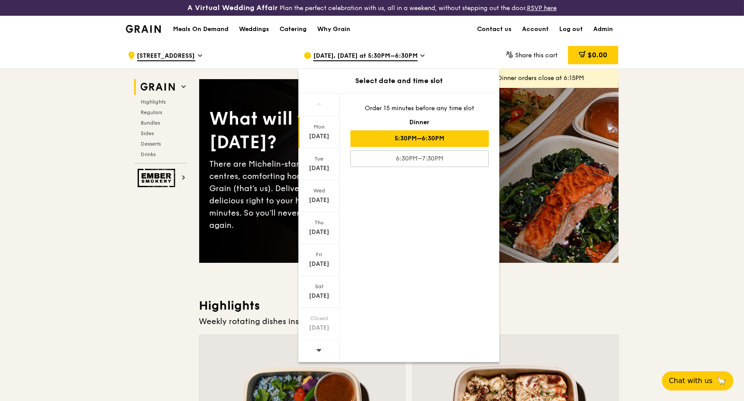
click at [386, 58] on span "Sep 29, Today at 5:30PM–6:30PM" at bounding box center [365, 57] width 104 height 10
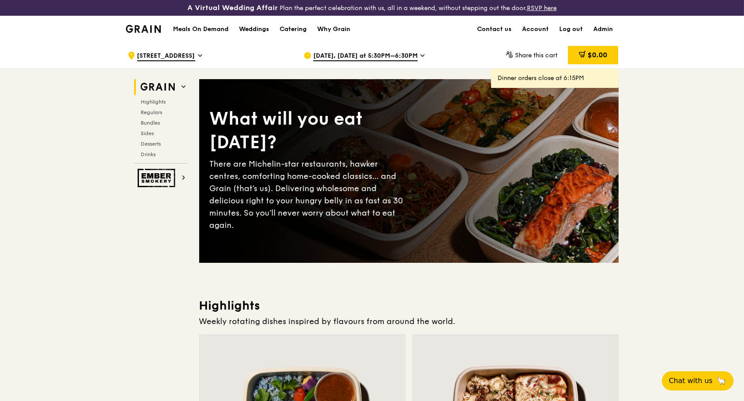
click at [386, 58] on span "Sep 29, Today at 5:30PM–6:30PM" at bounding box center [365, 57] width 104 height 10
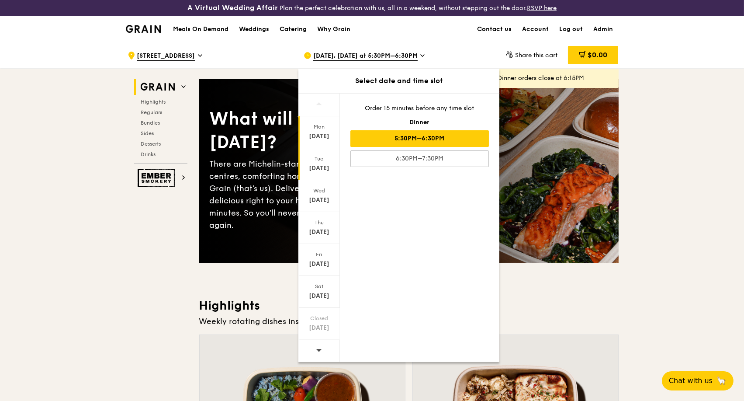
click at [318, 169] on div "Sep 30" at bounding box center [319, 168] width 39 height 9
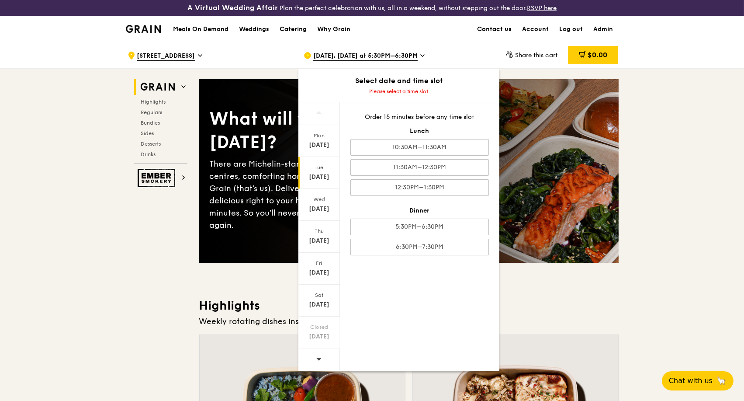
click at [163, 52] on span "250 Tanjong Pagar Road" at bounding box center [166, 57] width 58 height 10
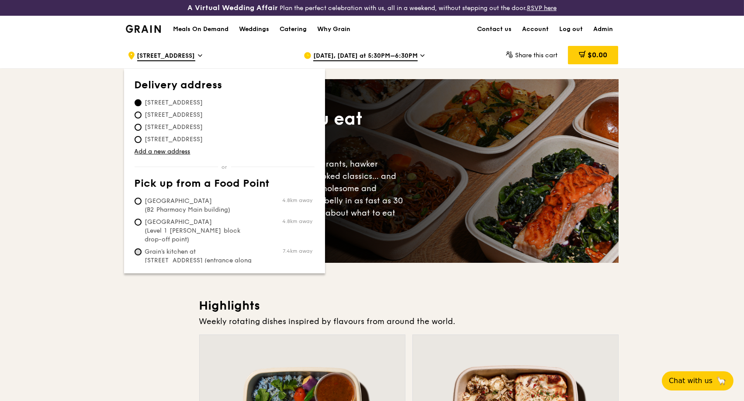
click at [139, 248] on input "Grain's kitchen at 5 Burn Road #05-01 (entrance along Harrison Road) 7.4km away" at bounding box center [138, 251] width 7 height 7
radio input "true"
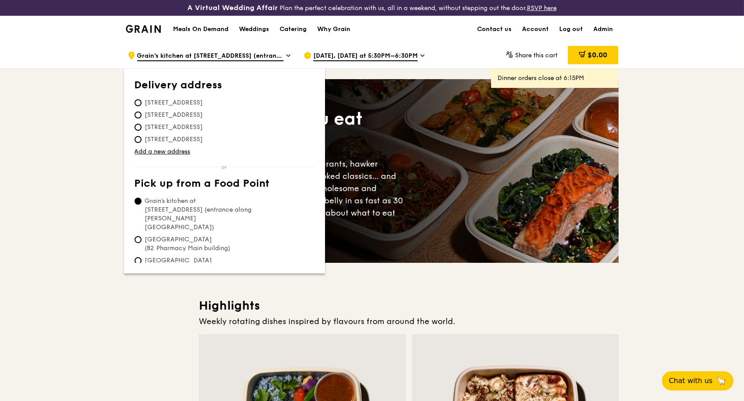
click at [409, 58] on span "Sep 29, Today at 5:30PM–6:30PM" at bounding box center [365, 57] width 104 height 10
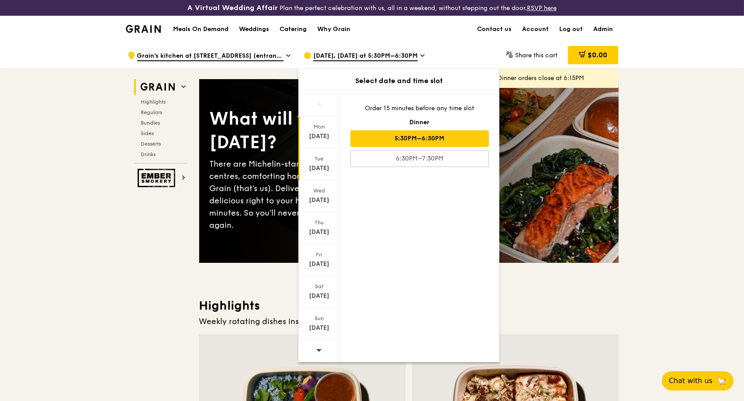
click at [312, 169] on div "Sep 30" at bounding box center [319, 168] width 39 height 9
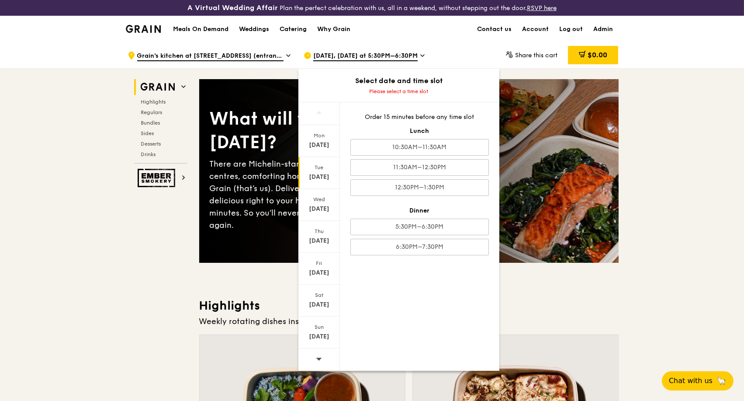
click at [285, 55] on div ".cls-1 { fill: none; stroke: #fff; stroke-linecap: round; stroke-linejoin: roun…" at bounding box center [209, 55] width 162 height 26
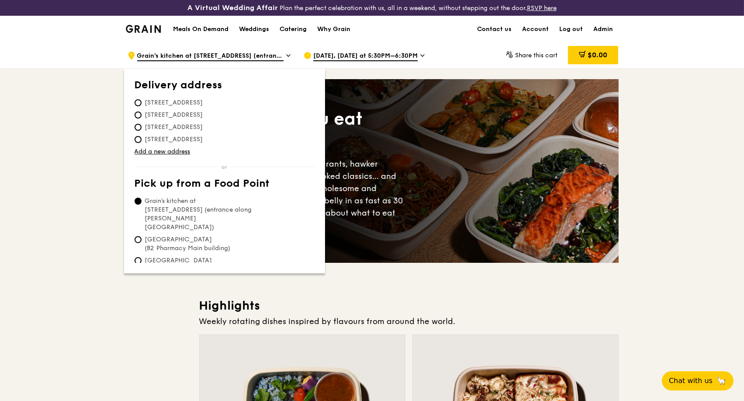
click at [420, 57] on icon at bounding box center [422, 56] width 4 height 8
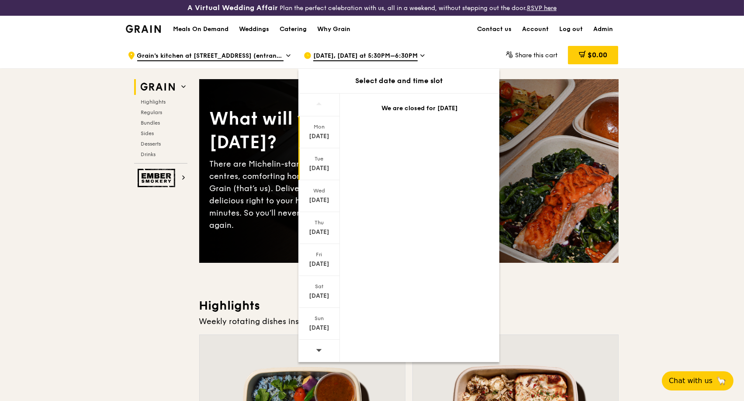
click at [318, 166] on div "Sep 30" at bounding box center [319, 168] width 39 height 9
